Goal: Find specific page/section: Find specific page/section

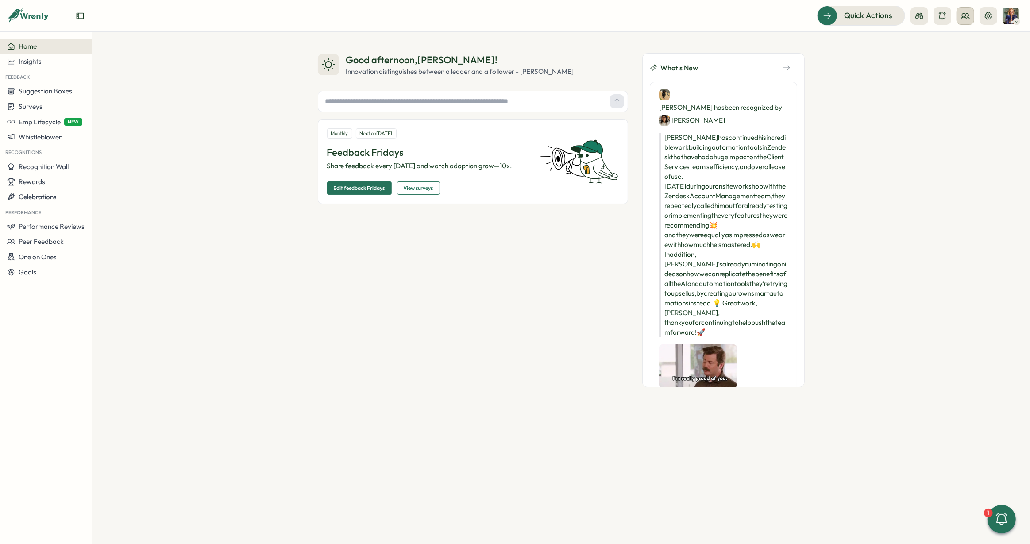
click at [961, 13] on icon at bounding box center [965, 16] width 9 height 9
click at [958, 63] on div "User Groups" at bounding box center [966, 61] width 56 height 10
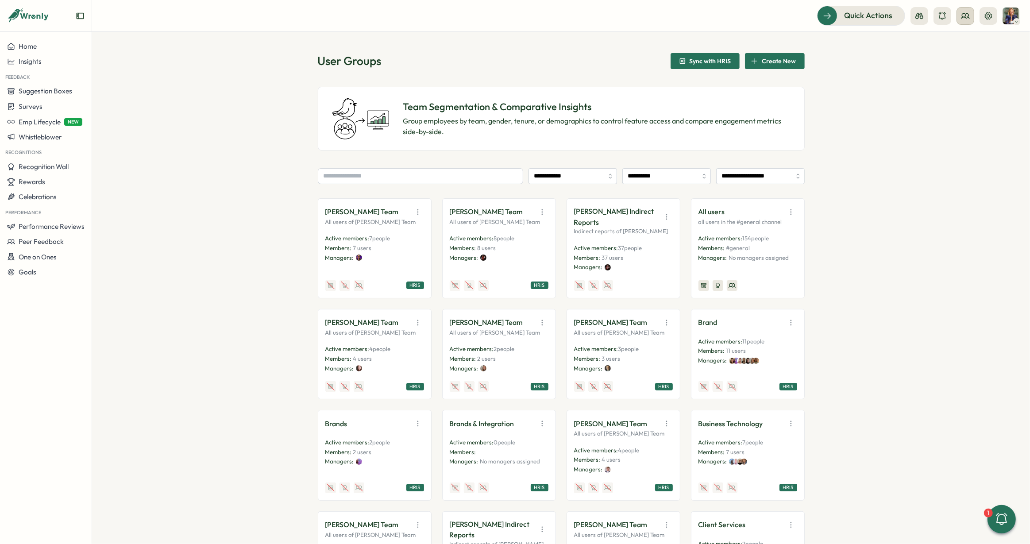
click at [959, 13] on button at bounding box center [965, 16] width 18 height 18
click at [960, 44] on div "Org Members" at bounding box center [966, 44] width 56 height 10
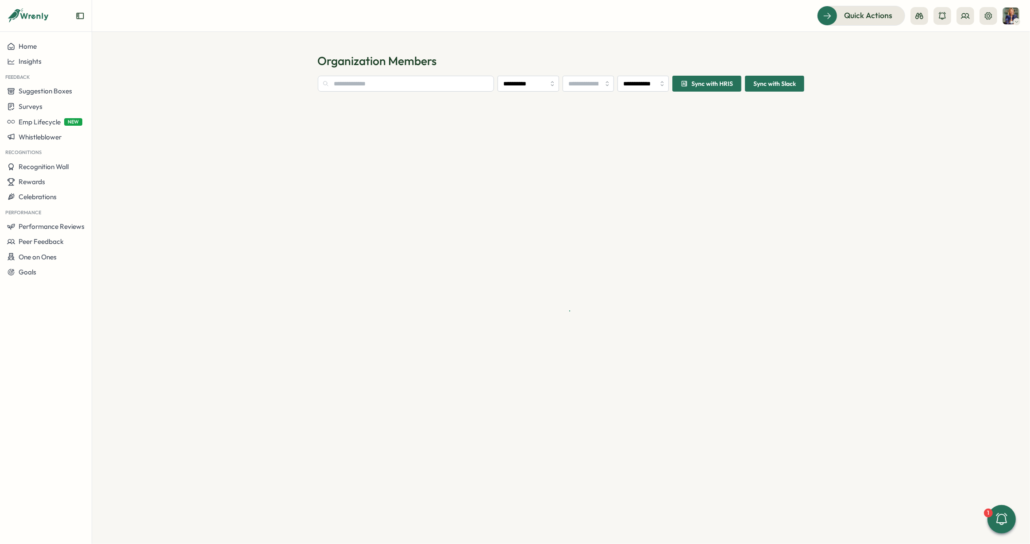
type input "**********"
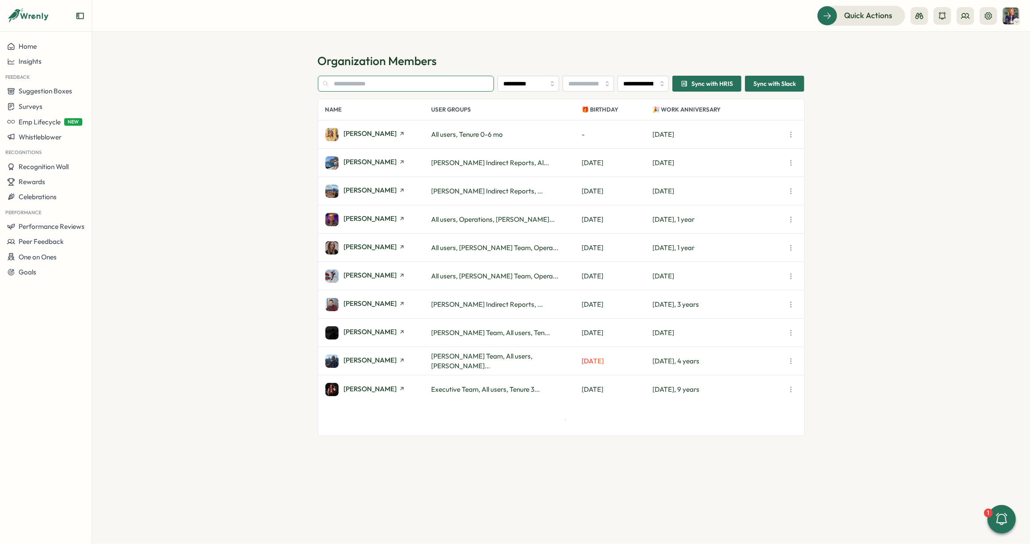
click at [412, 83] on input "text" at bounding box center [406, 84] width 177 height 16
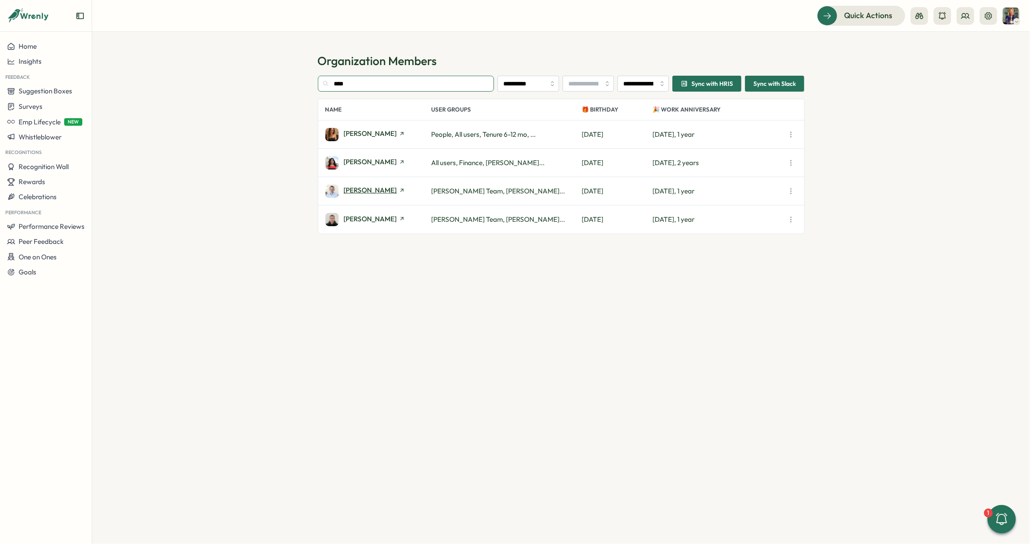
type input "****"
click at [380, 187] on span "[PERSON_NAME]" at bounding box center [370, 190] width 53 height 7
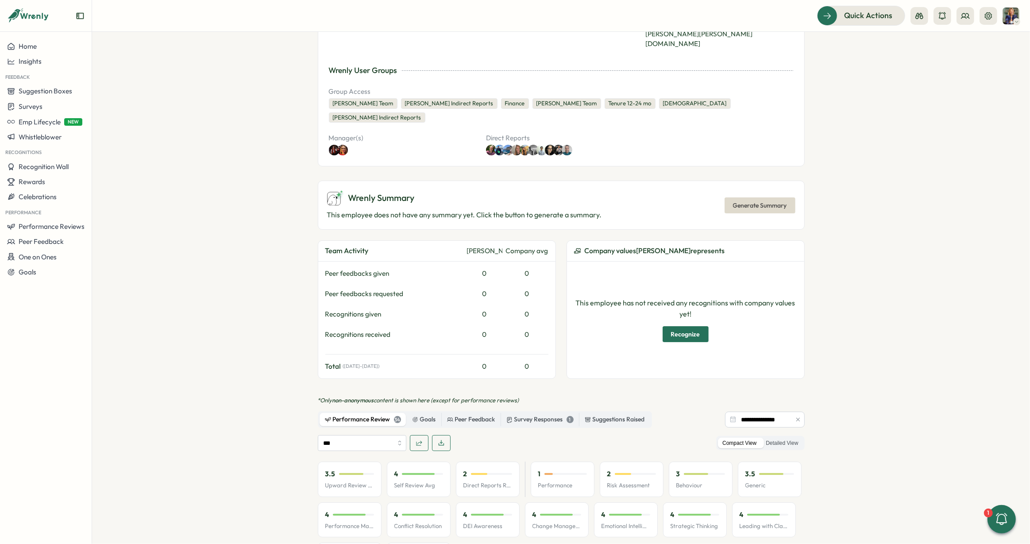
scroll to position [153, 0]
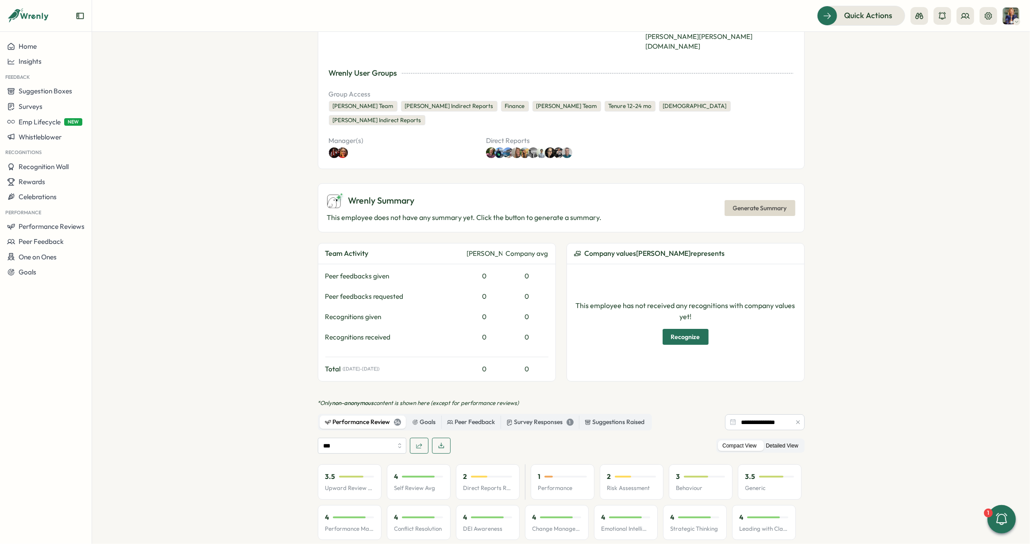
click at [783, 440] on label "Detailed View" at bounding box center [781, 445] width 41 height 11
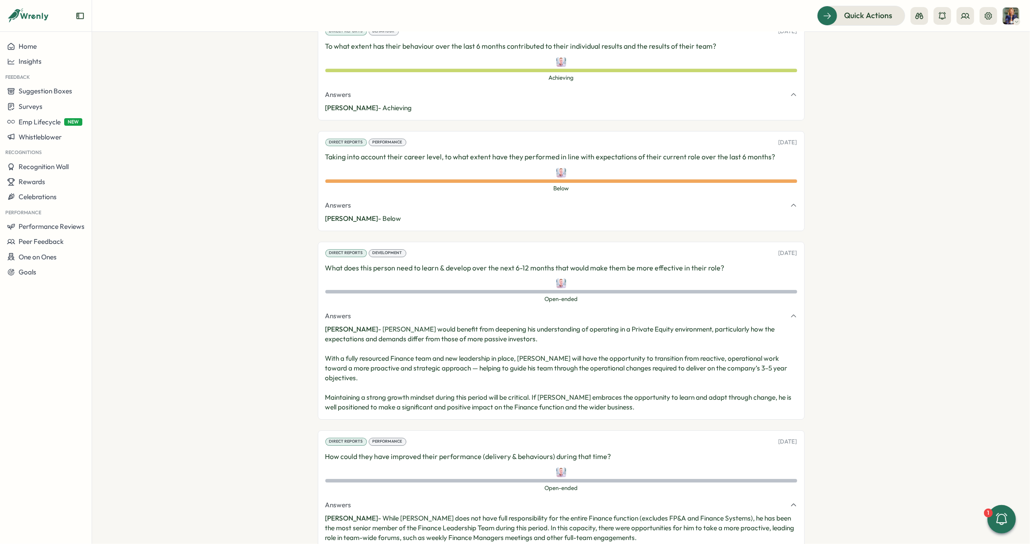
scroll to position [2853, 0]
